Goal: Check status: Check status

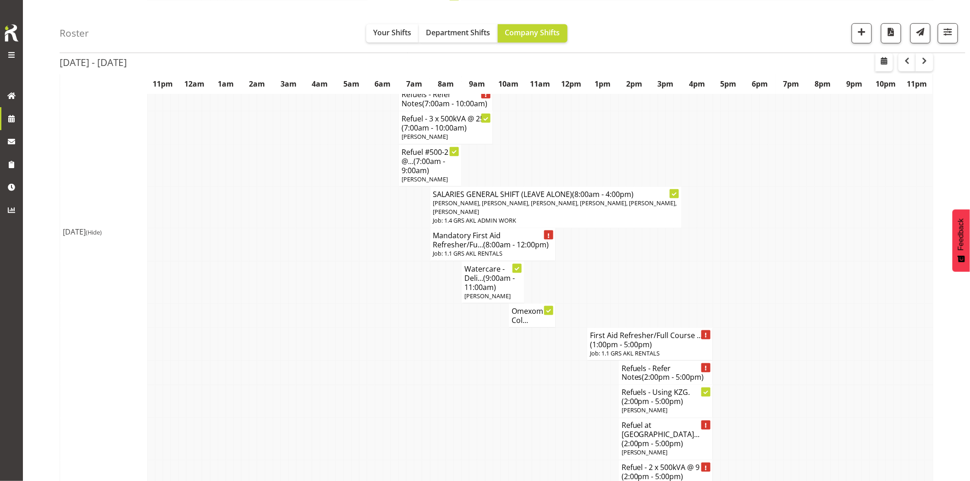
scroll to position [3260, 0]
click at [517, 361] on td at bounding box center [521, 373] width 8 height 24
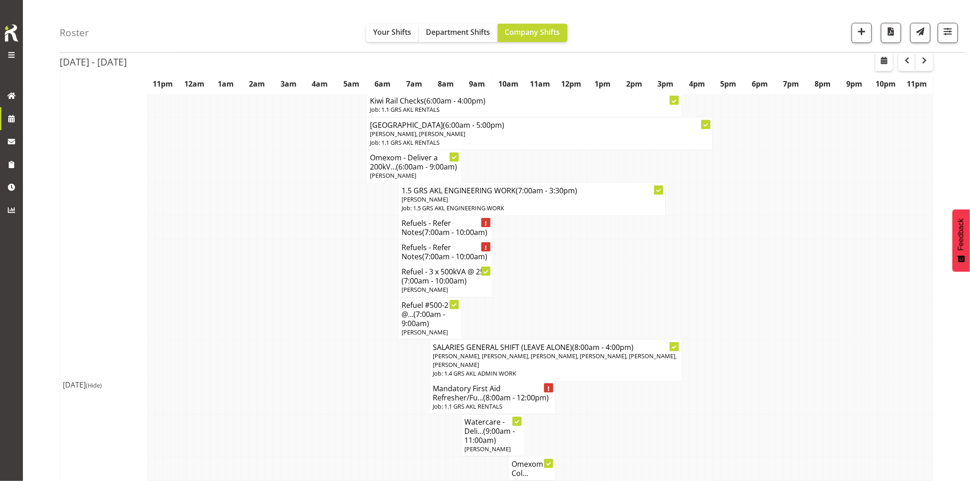
scroll to position [3056, 0]
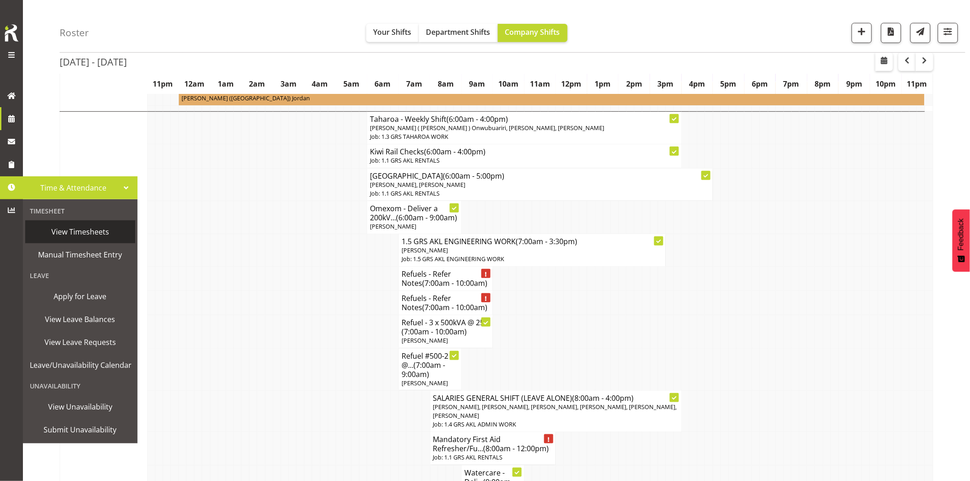
click at [102, 233] on span "View Timesheets" at bounding box center [80, 232] width 101 height 14
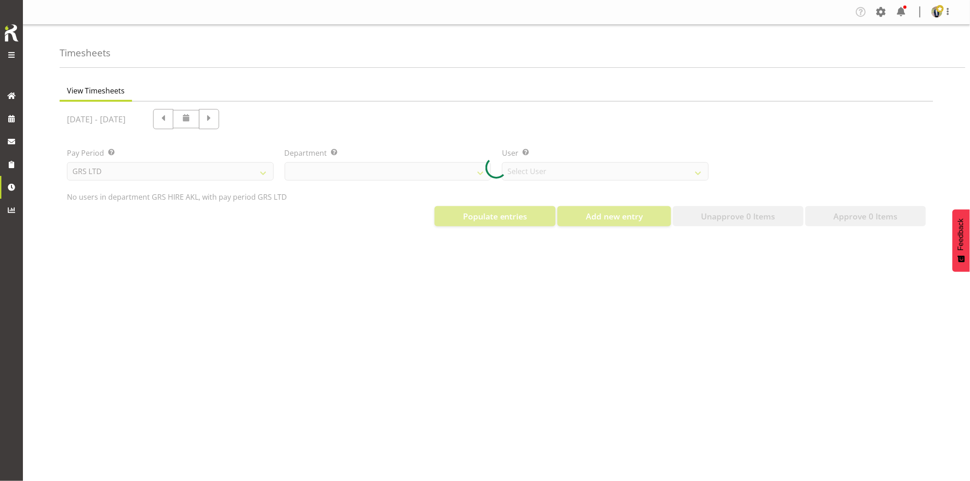
select select "20"
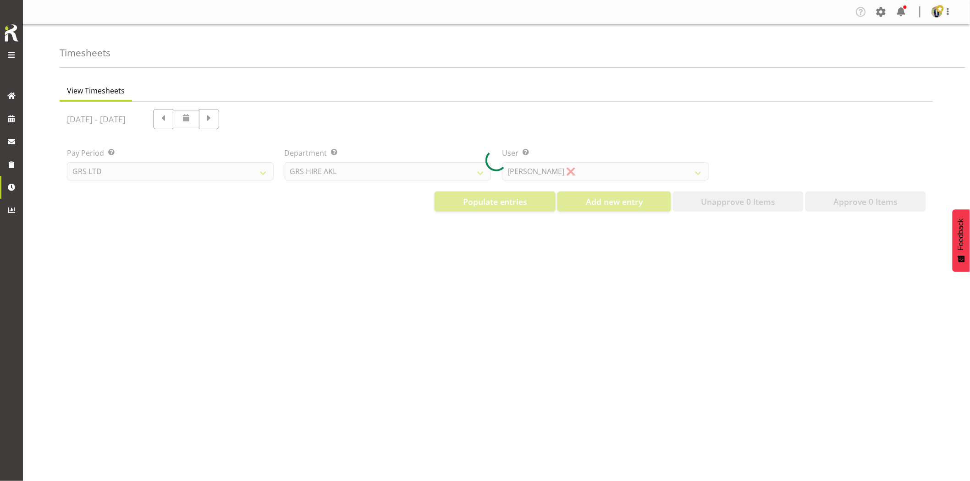
click at [547, 176] on div at bounding box center [497, 160] width 874 height 117
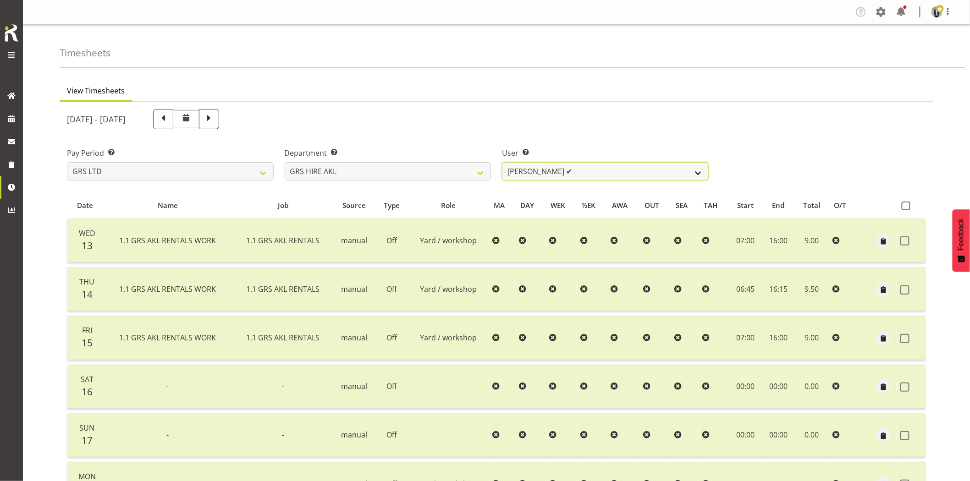
click at [703, 175] on select "Brandon Adonis ✔ Brendan (Paris) Jordan ✔ Carl Shoebridge ✔ Chris Fry ✔ Colin C…" at bounding box center [605, 171] width 207 height 18
select select "176"
click at [502, 162] on select "Brandon Adonis ✔ Brendan (Paris) Jordan ✔ Carl Shoebridge ✔ Chris Fry ✔ Colin C…" at bounding box center [605, 171] width 207 height 18
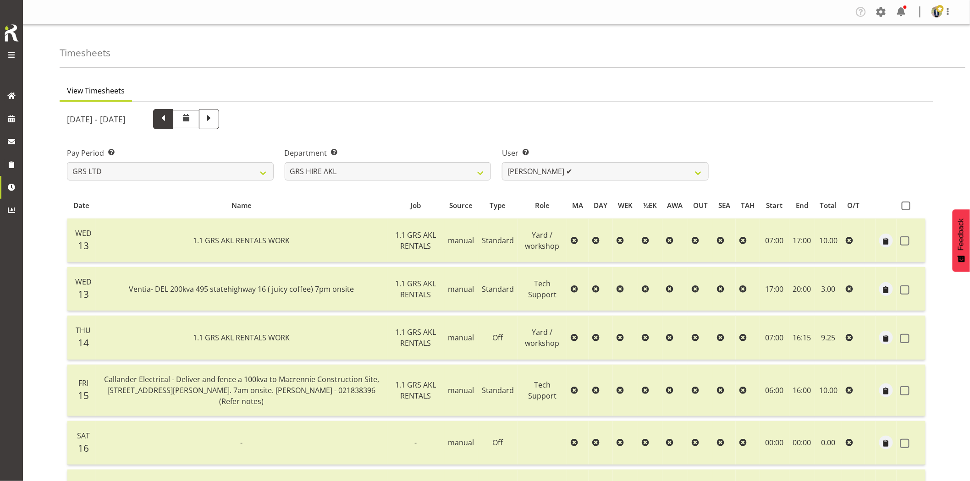
click at [169, 122] on span at bounding box center [163, 118] width 12 height 12
select select
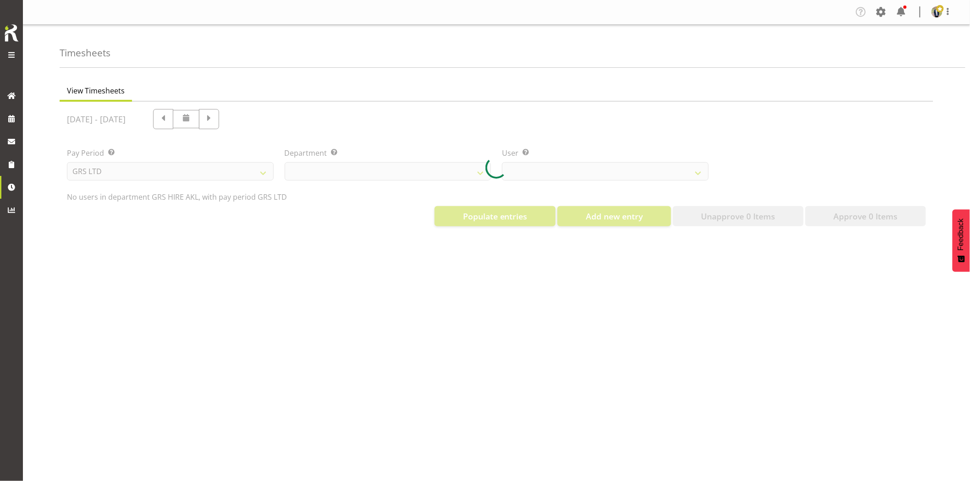
select select "20"
select select "176"
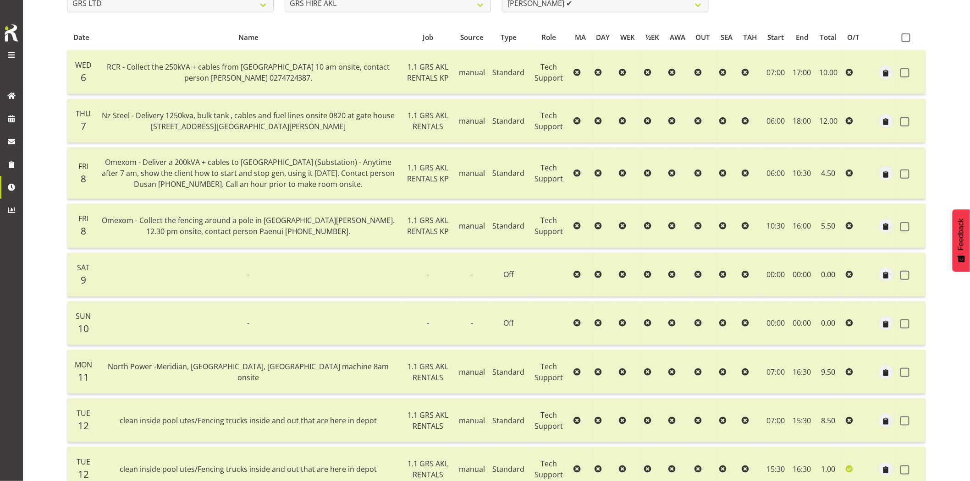
scroll to position [150, 0]
